Goal: Check status: Check status

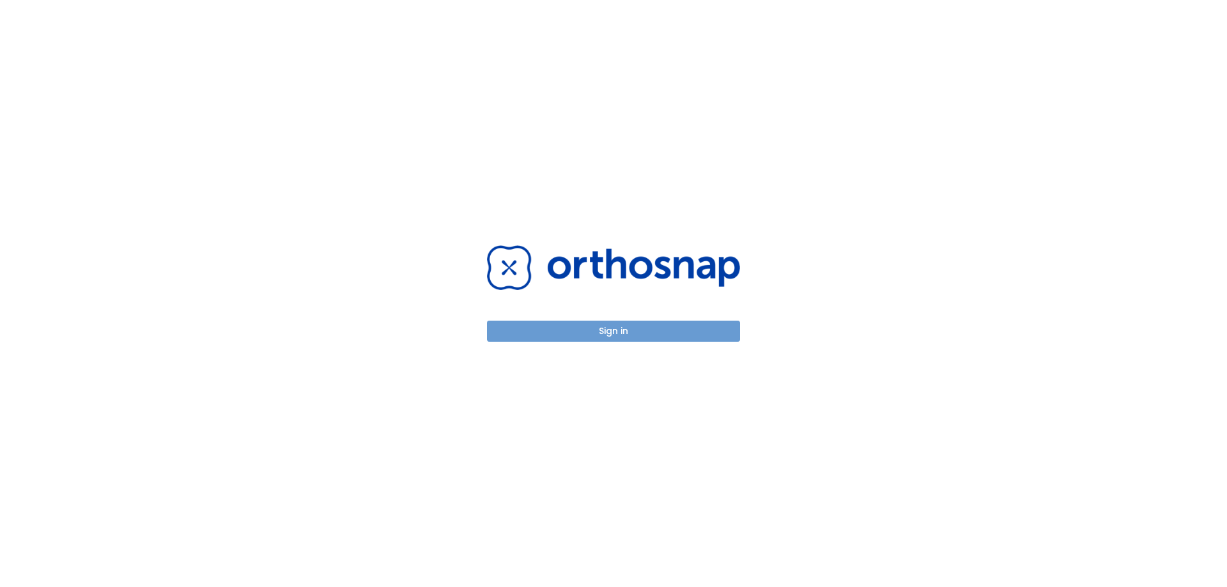
click at [566, 335] on button "Sign in" at bounding box center [613, 331] width 253 height 21
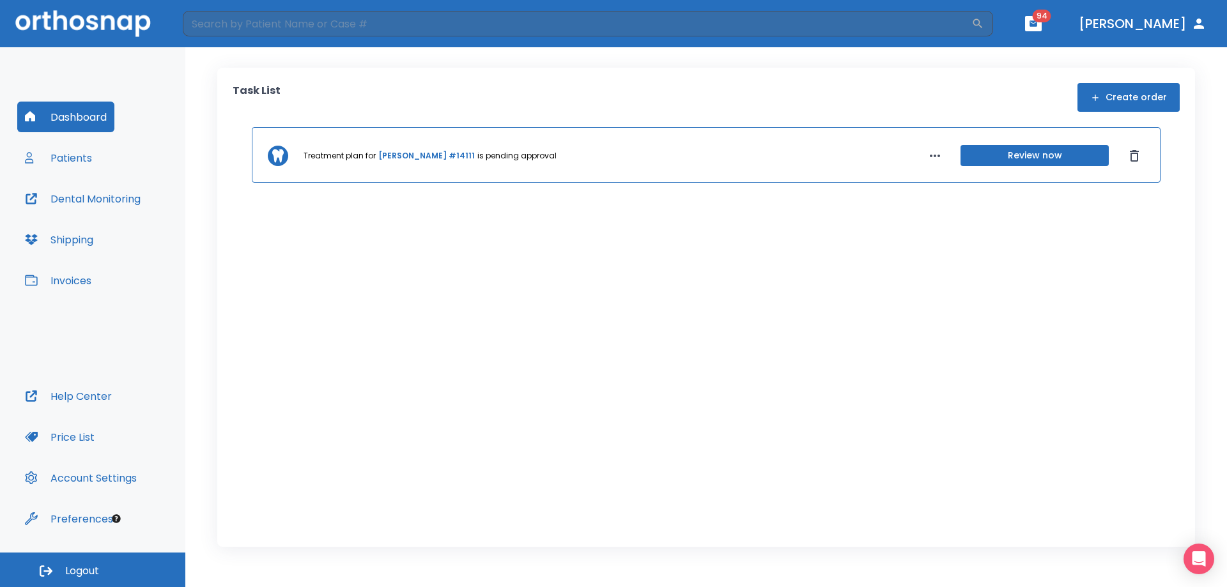
click at [63, 196] on button "Dental Monitoring" at bounding box center [82, 198] width 131 height 31
click at [86, 154] on button "Patients" at bounding box center [58, 158] width 82 height 31
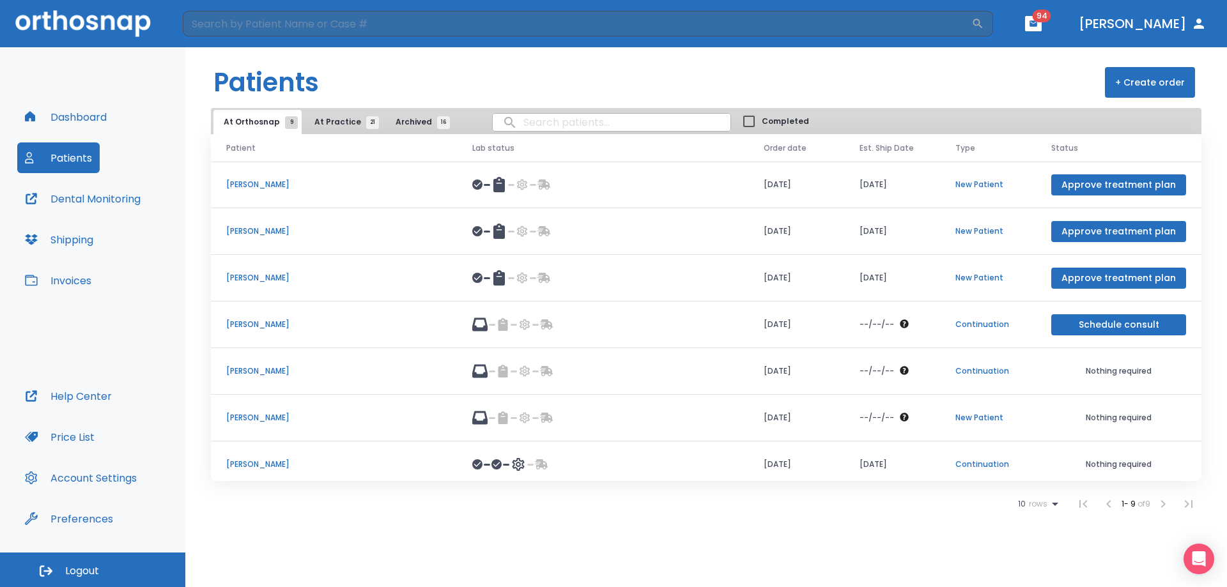
click at [1158, 507] on li at bounding box center [1164, 505] width 26 height 26
click at [339, 118] on span "At Practice 21" at bounding box center [343, 122] width 58 height 12
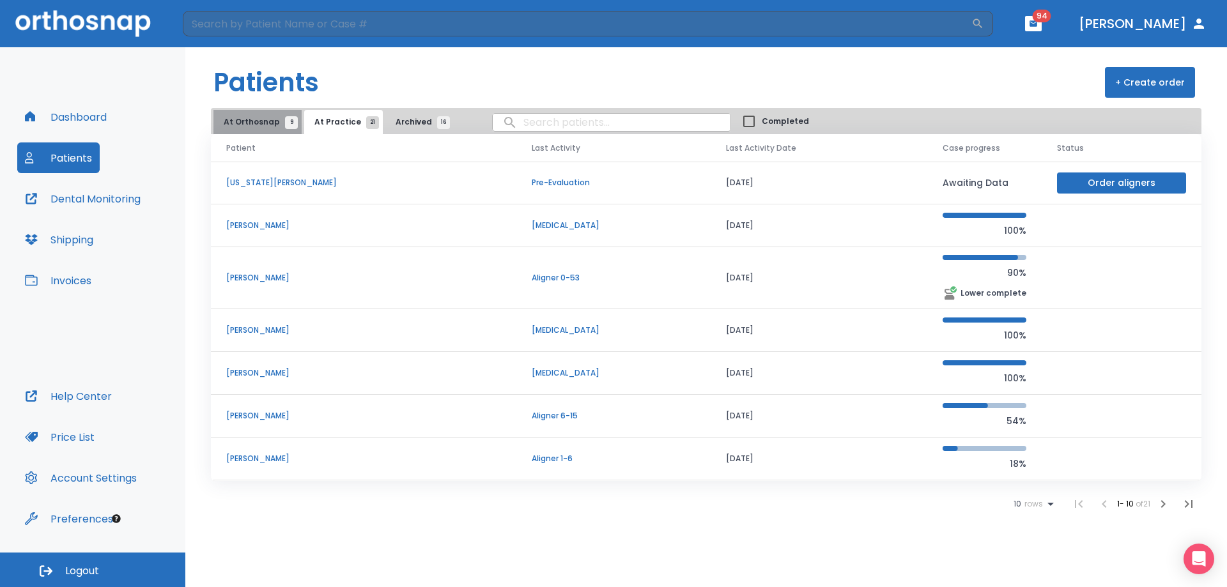
click at [260, 114] on button "At Orthosnap 9" at bounding box center [257, 122] width 88 height 24
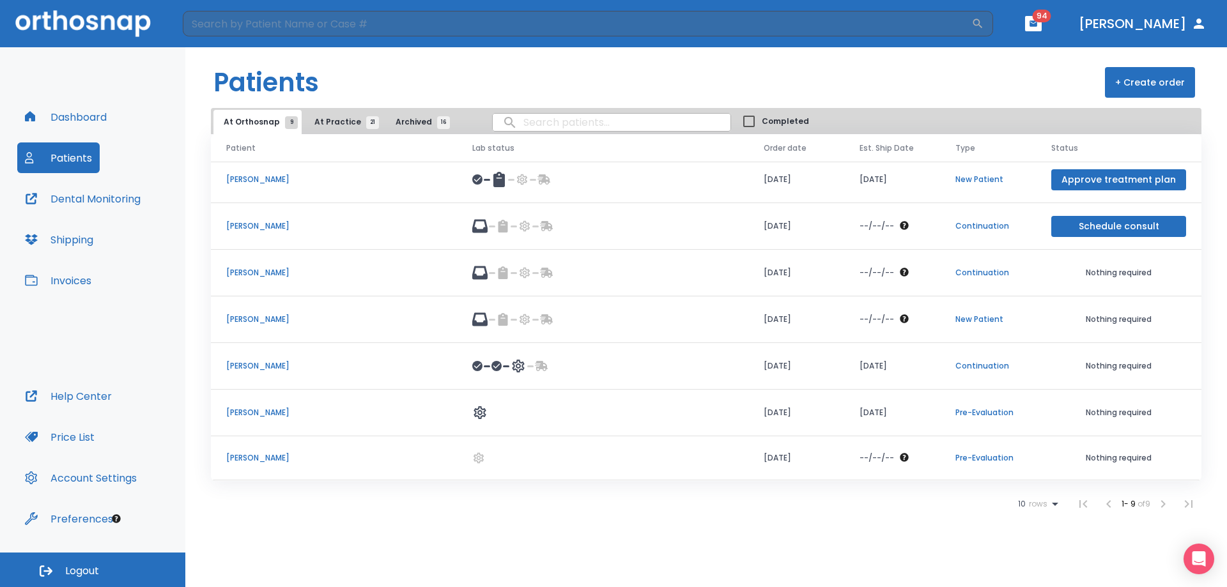
scroll to position [98, 0]
click at [984, 460] on p "Pre-Evaluation" at bounding box center [988, 459] width 65 height 12
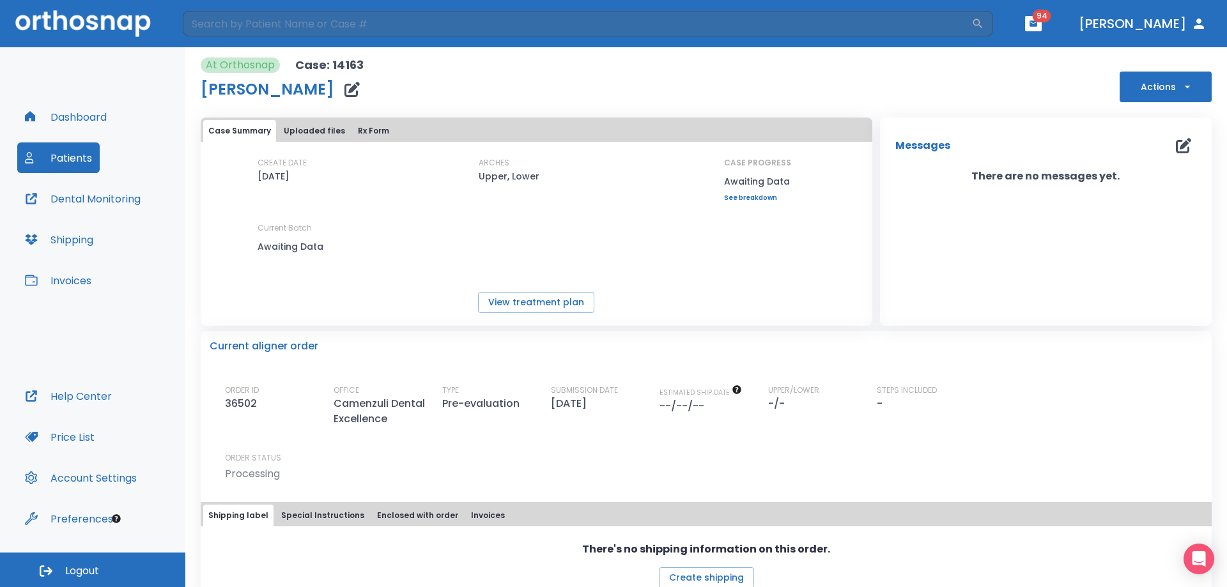
scroll to position [23, 0]
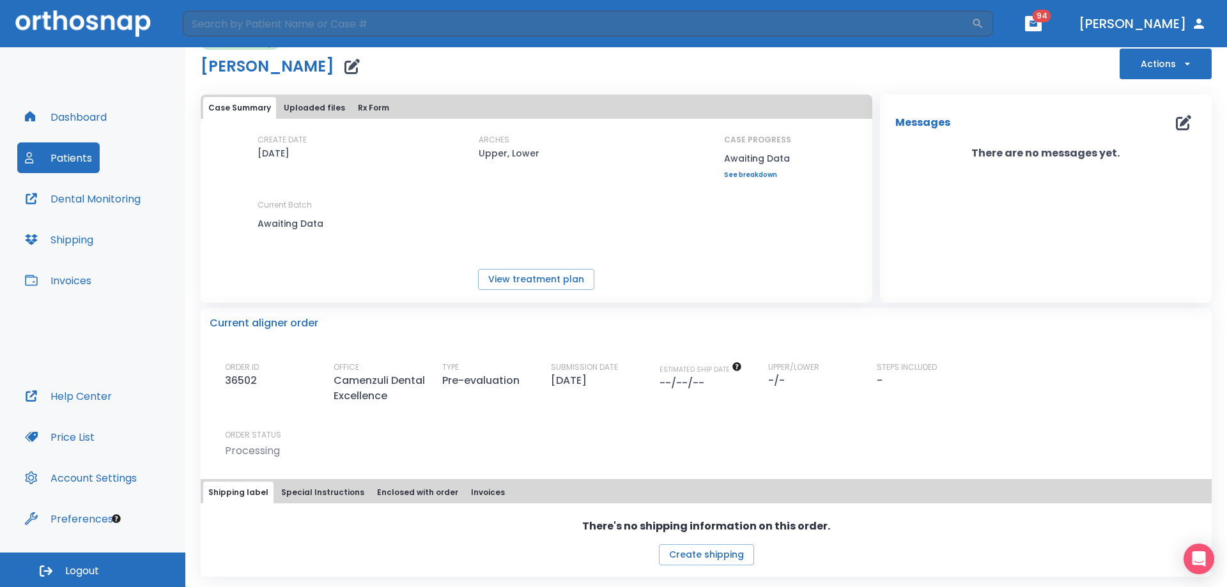
click at [318, 499] on button "Special Instructions" at bounding box center [322, 493] width 93 height 22
click at [417, 491] on button "Enclosed with order" at bounding box center [417, 494] width 91 height 22
click at [472, 493] on button "Invoices" at bounding box center [488, 494] width 44 height 22
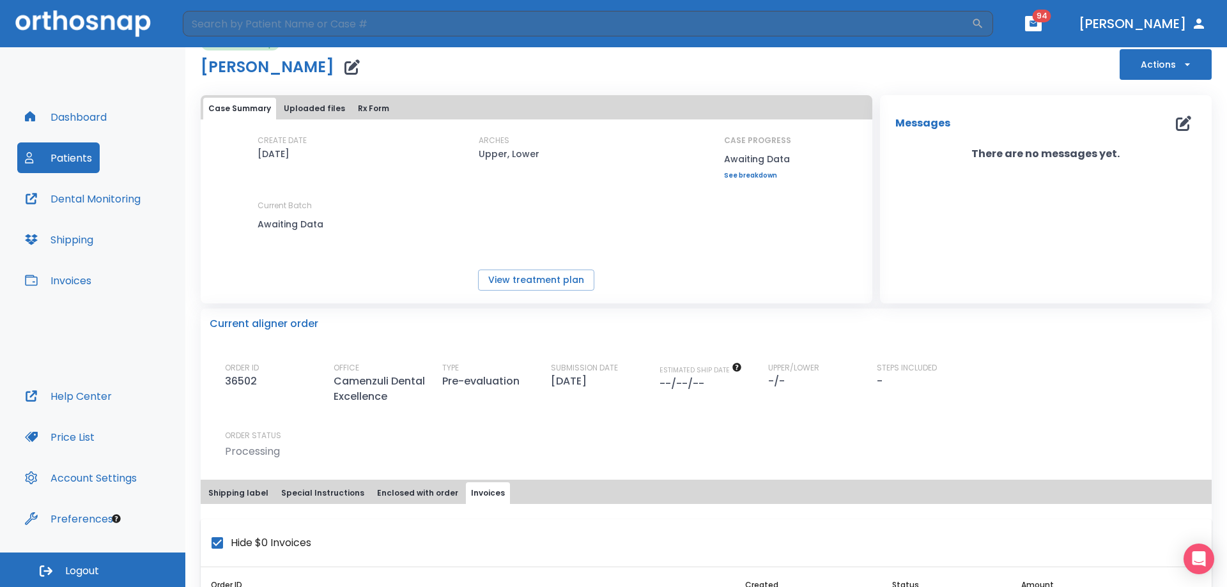
scroll to position [97, 0]
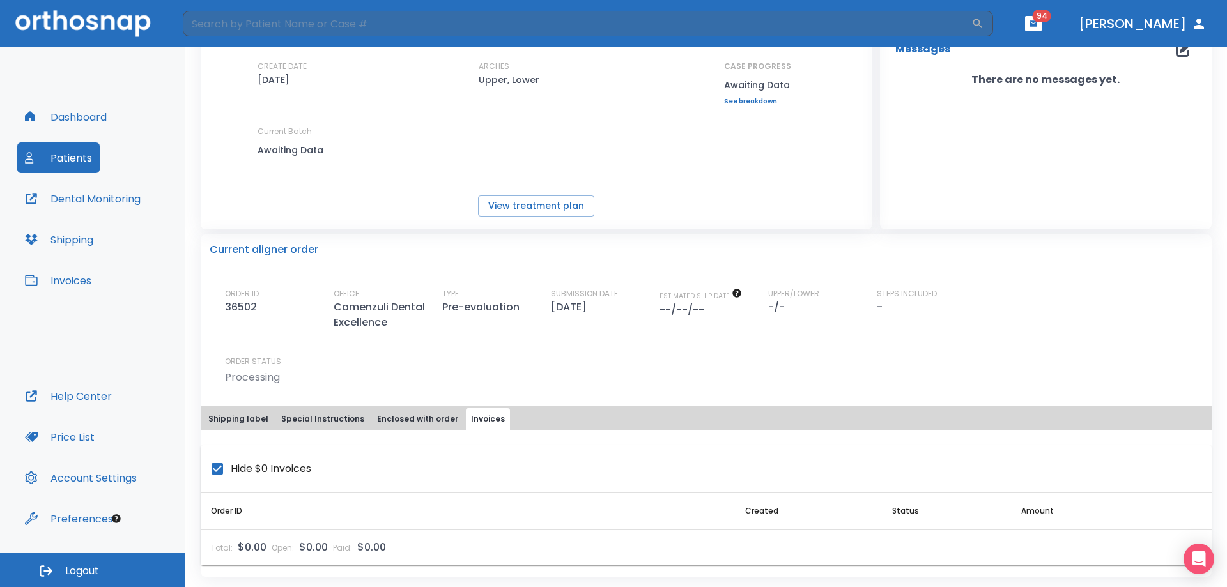
click at [261, 419] on button "Shipping label" at bounding box center [238, 419] width 70 height 22
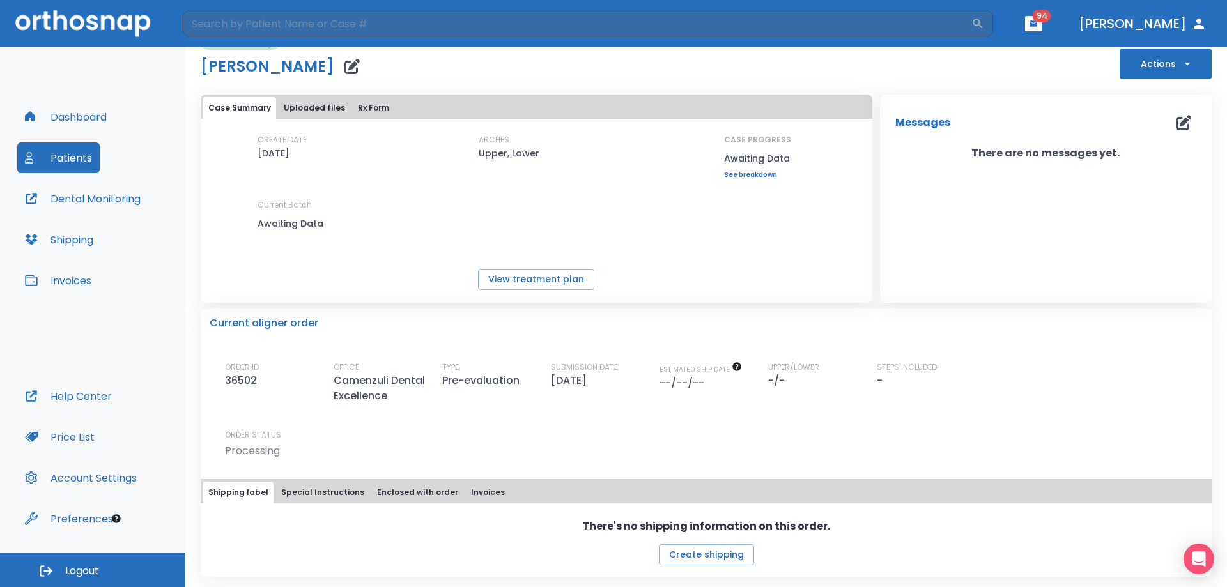
scroll to position [0, 0]
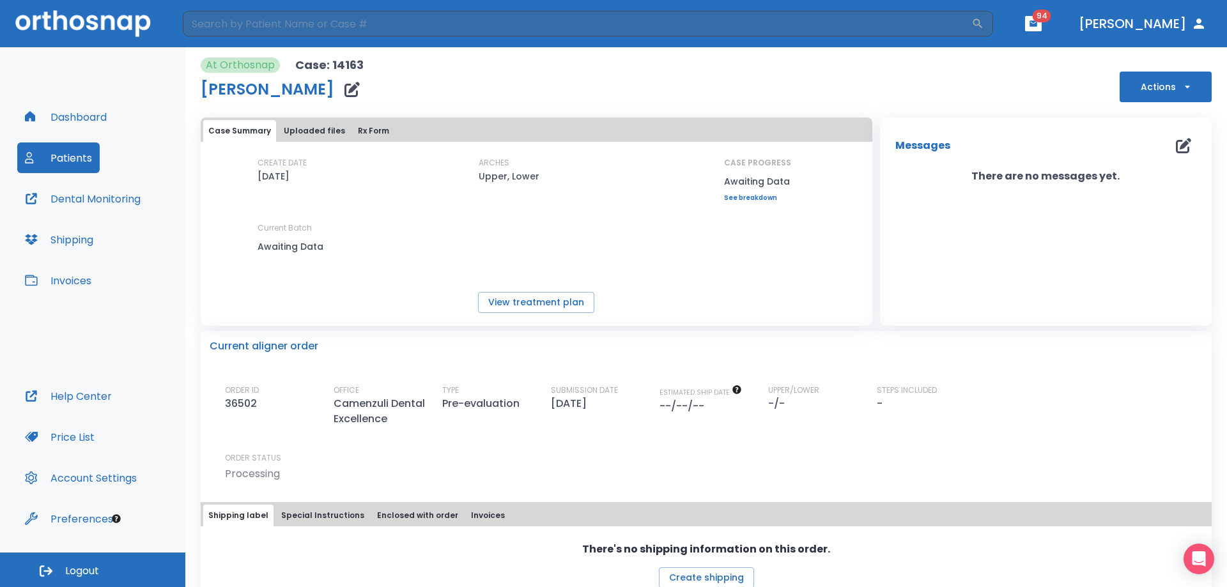
click at [311, 128] on button "Uploaded files" at bounding box center [315, 131] width 72 height 22
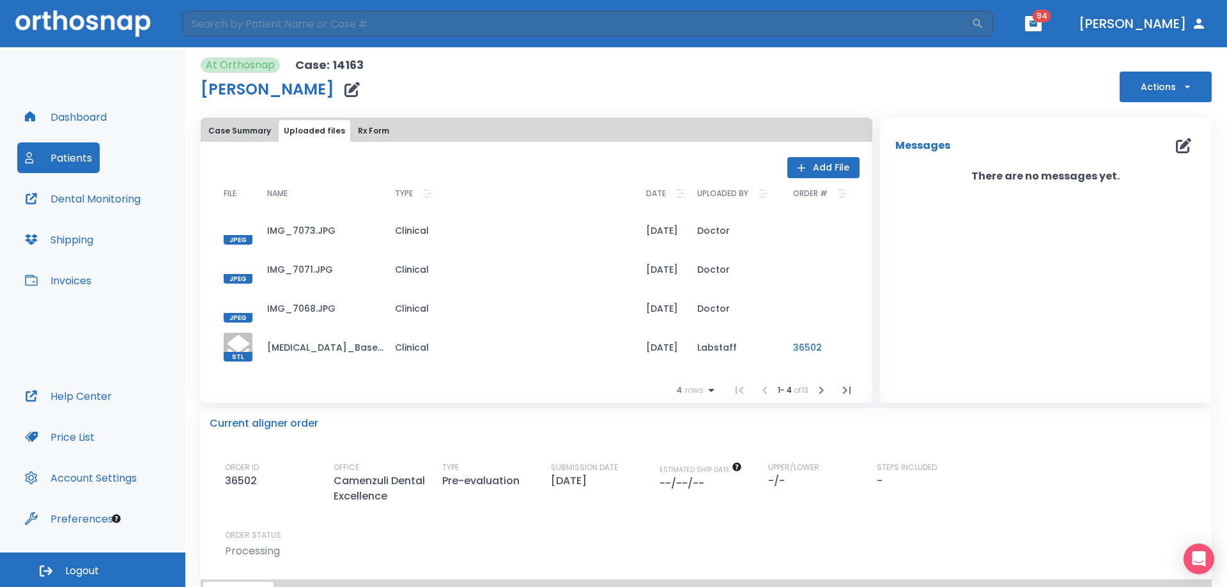
click at [356, 124] on button "Rx Form" at bounding box center [374, 131] width 42 height 22
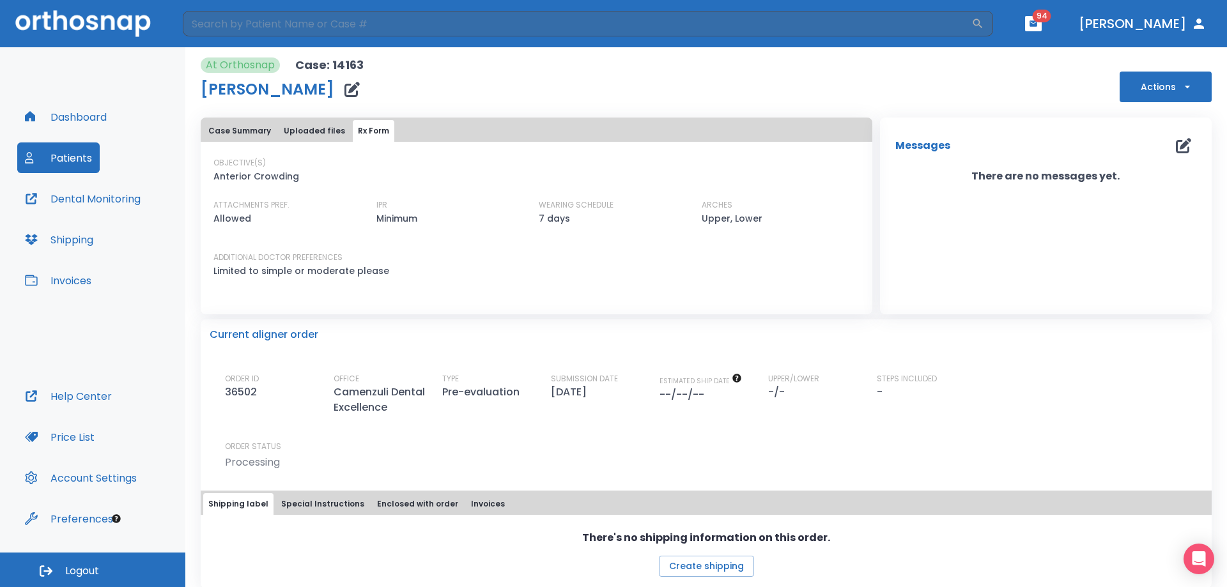
scroll to position [12, 0]
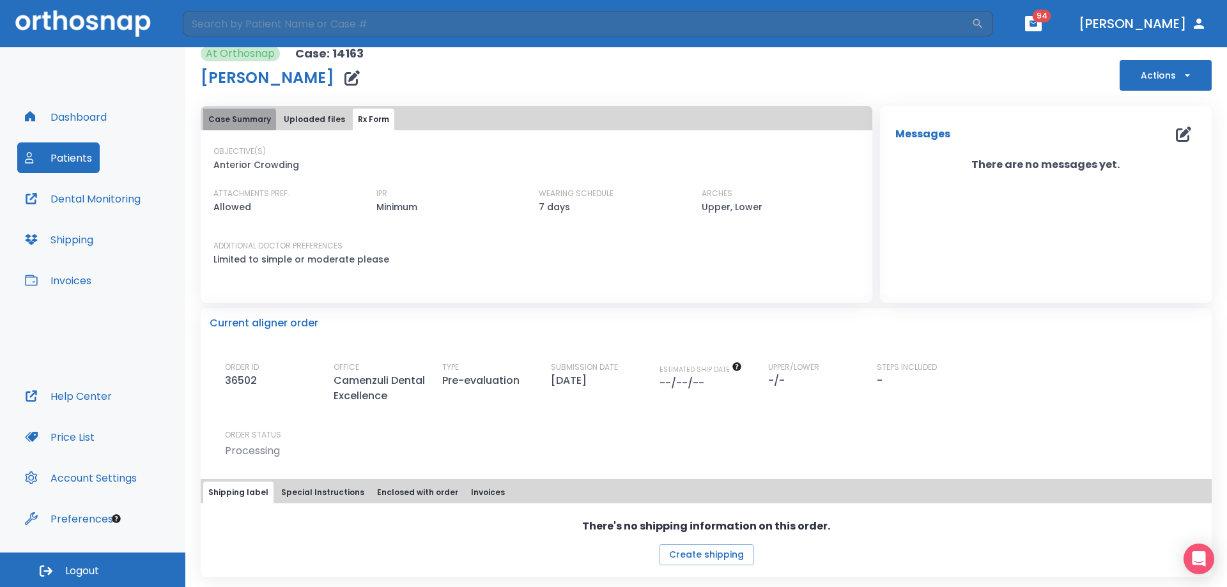
click at [220, 126] on button "Case Summary" at bounding box center [239, 120] width 73 height 22
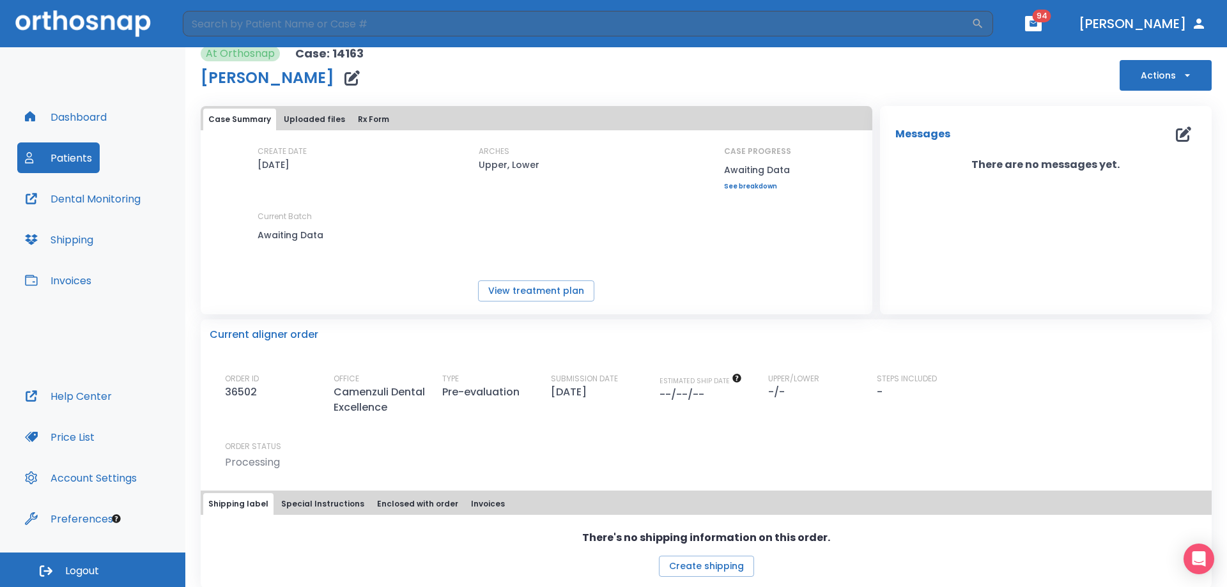
scroll to position [0, 0]
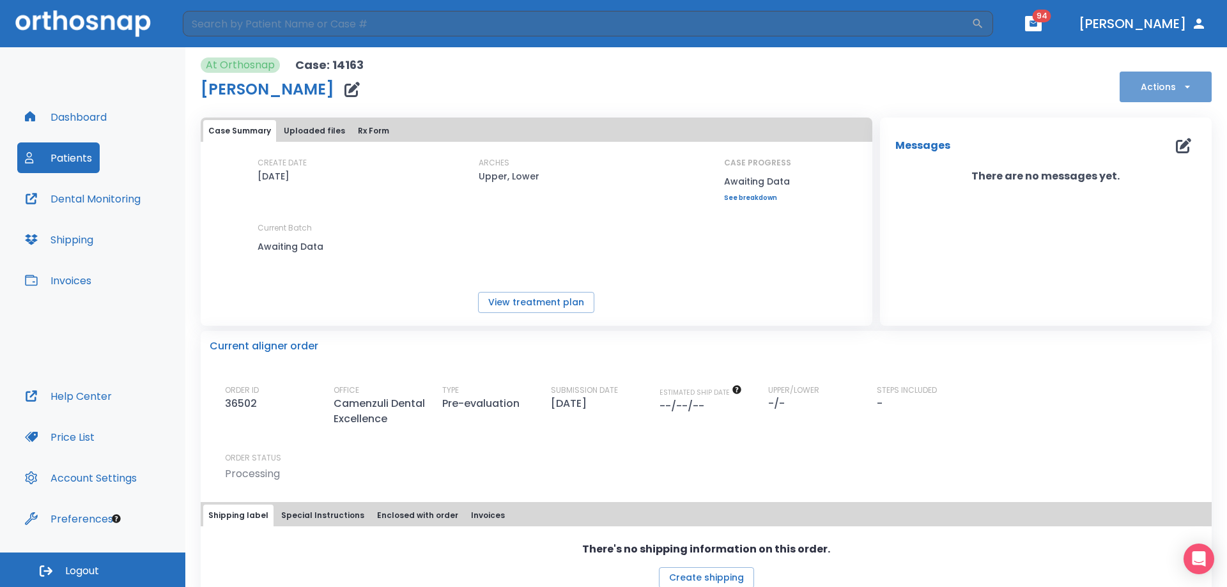
click at [1141, 84] on button "Actions" at bounding box center [1166, 87] width 92 height 31
click at [951, 274] on div at bounding box center [613, 293] width 1227 height 587
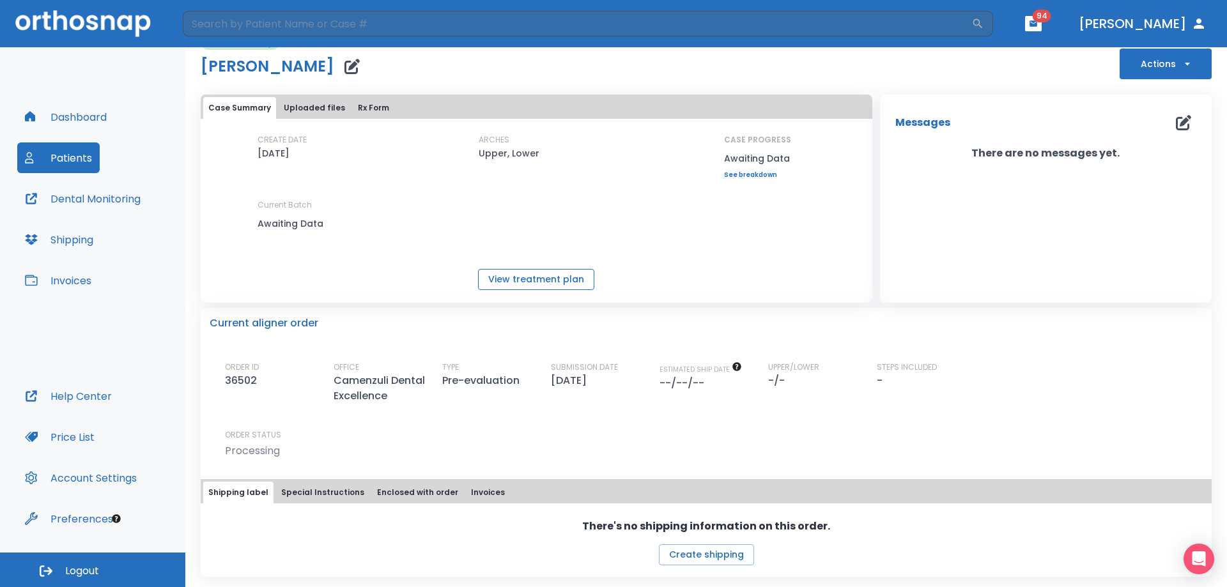
click at [555, 279] on button "View treatment plan" at bounding box center [536, 279] width 116 height 21
